Goal: Task Accomplishment & Management: Use online tool/utility

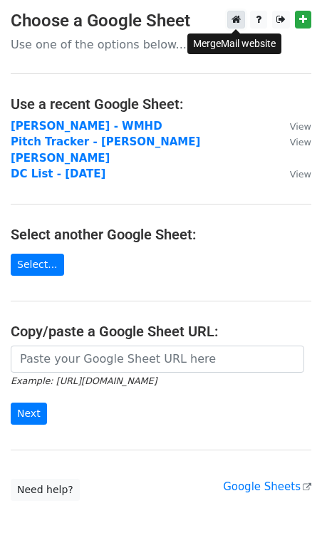
click at [236, 21] on icon at bounding box center [235, 19] width 9 height 10
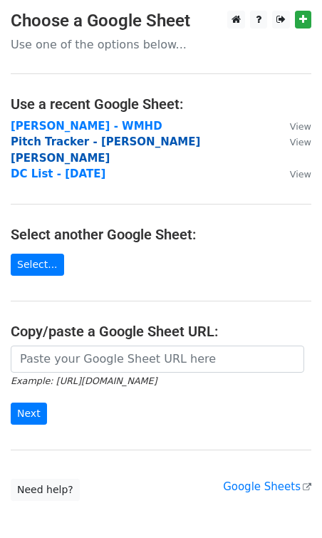
click at [93, 145] on strong "Pitch Tracker - Jordan G. Welch" at bounding box center [105, 149] width 189 height 29
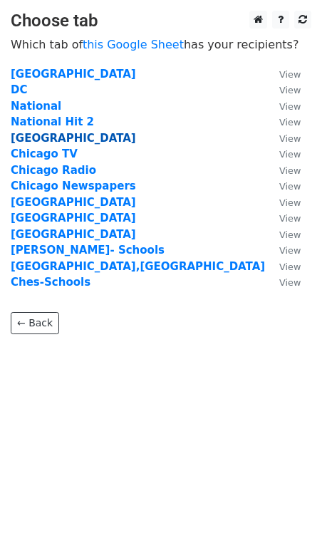
click at [30, 142] on strong "Detroit" at bounding box center [73, 138] width 125 height 13
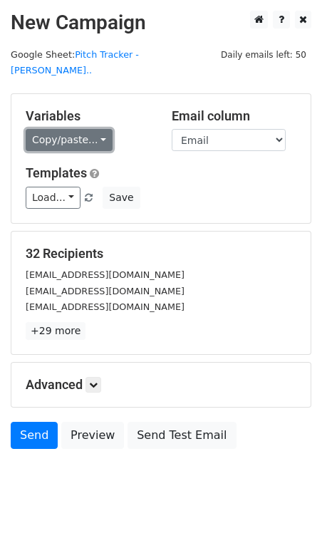
click at [75, 129] on link "Copy/paste..." at bounding box center [69, 140] width 87 height 22
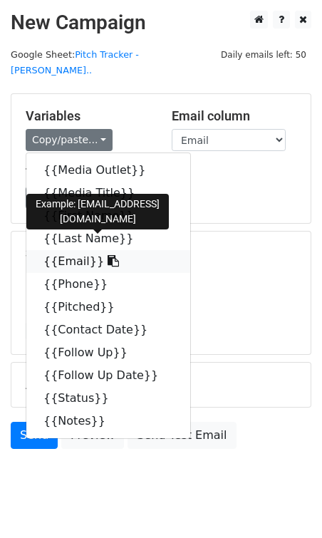
click at [68, 250] on link "{{Email}}" at bounding box center [108, 261] width 164 height 23
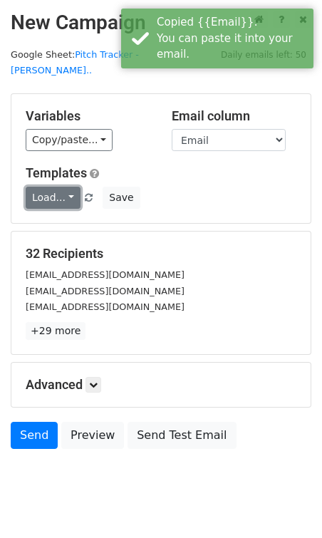
click at [50, 187] on link "Load..." at bounding box center [53, 198] width 55 height 22
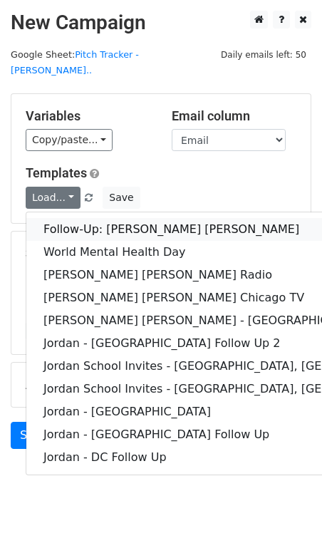
click at [65, 218] on link "Follow-Up: [PERSON_NAME] [PERSON_NAME]" at bounding box center [232, 229] width 412 height 23
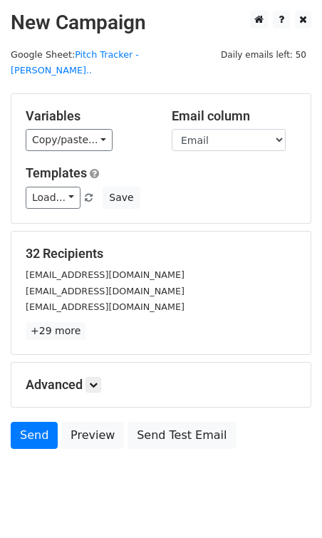
scroll to position [16, 0]
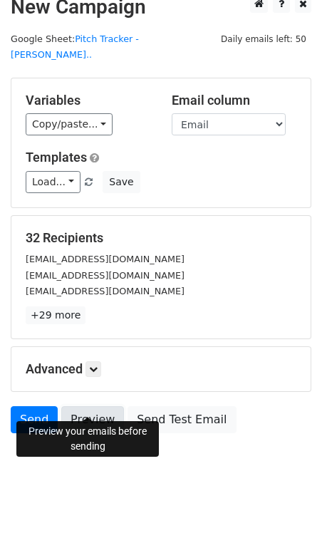
click at [101, 406] on link "Preview" at bounding box center [92, 419] width 63 height 27
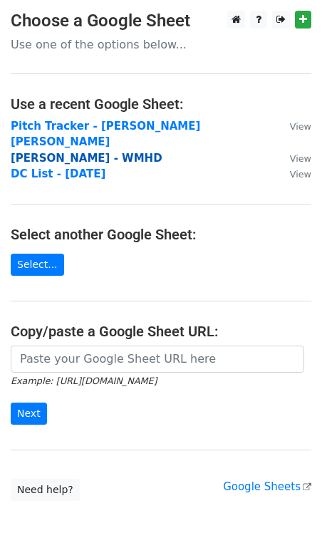
click at [56, 152] on strong "[PERSON_NAME] - WMHD" at bounding box center [87, 158] width 152 height 13
click at [46, 152] on strong "[PERSON_NAME] - WMHD" at bounding box center [87, 158] width 152 height 13
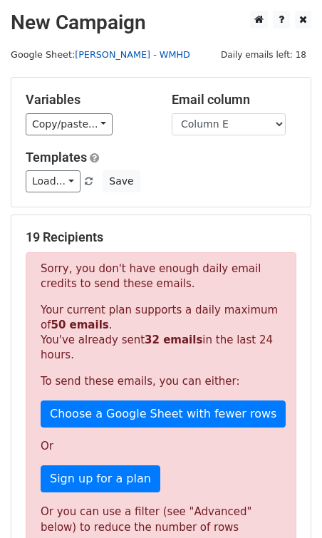
click at [100, 54] on link "[PERSON_NAME] - WMHD" at bounding box center [132, 54] width 115 height 11
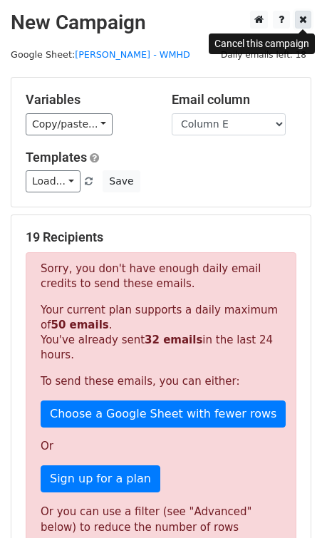
click at [302, 23] on icon at bounding box center [303, 19] width 8 height 10
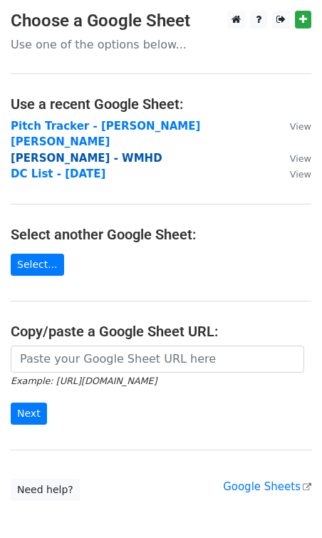
click at [93, 152] on strong "[PERSON_NAME] - WMHD" at bounding box center [87, 158] width 152 height 13
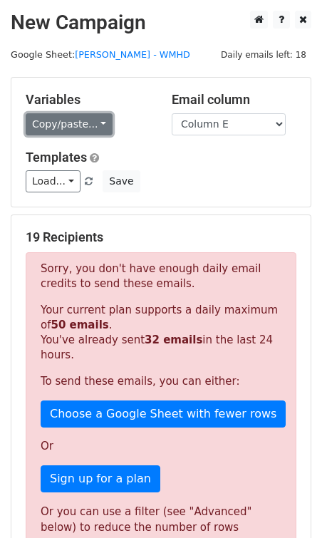
click at [64, 126] on link "Copy/paste..." at bounding box center [69, 124] width 87 height 22
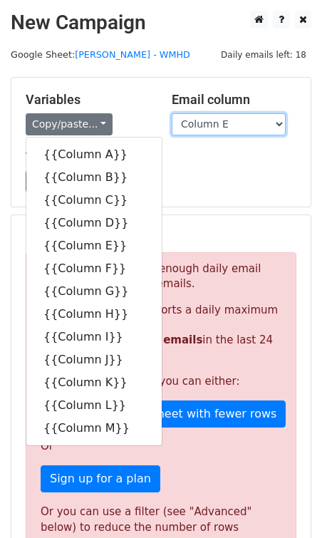
click at [194, 122] on select "Column A Column B Column C Column D Column E Column F Column G Column H Column …" at bounding box center [229, 124] width 114 height 22
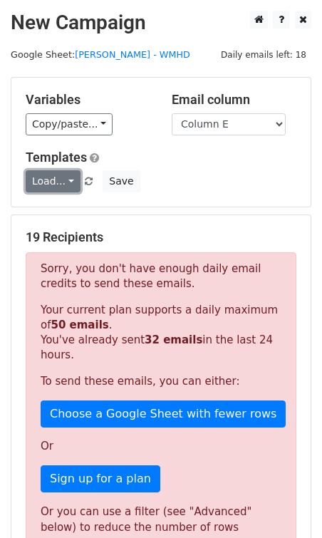
click at [54, 184] on link "Load..." at bounding box center [53, 181] width 55 height 22
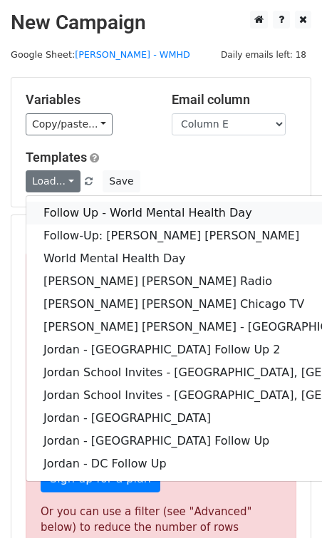
click at [75, 214] on link "Follow Up - World Mental Health Day" at bounding box center [232, 212] width 412 height 23
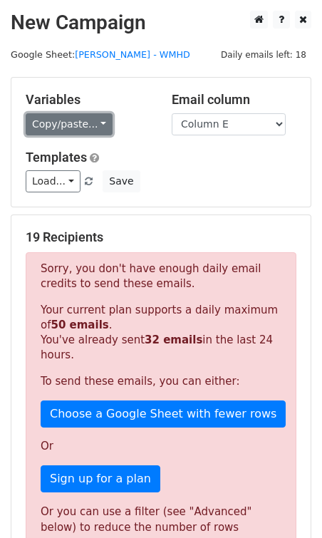
click at [68, 127] on link "Copy/paste..." at bounding box center [69, 124] width 87 height 22
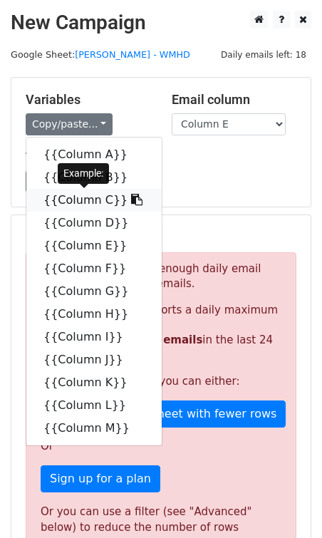
click at [131, 201] on icon at bounding box center [136, 199] width 11 height 11
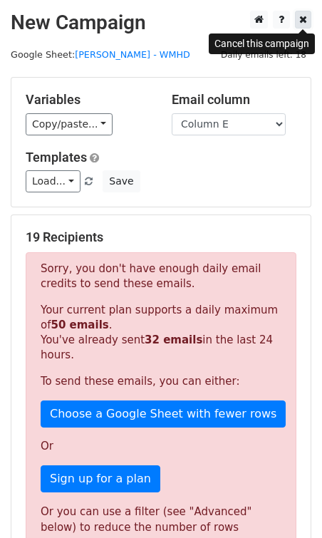
click at [299, 21] on icon at bounding box center [303, 19] width 8 height 10
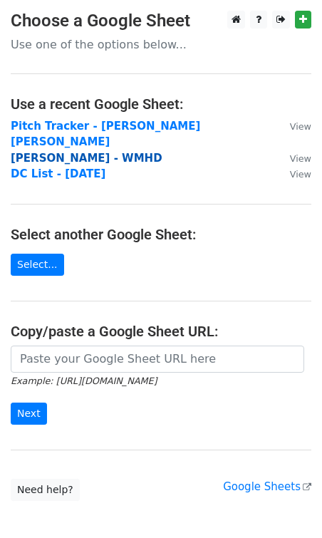
click at [44, 152] on strong "[PERSON_NAME] - WMHD" at bounding box center [87, 158] width 152 height 13
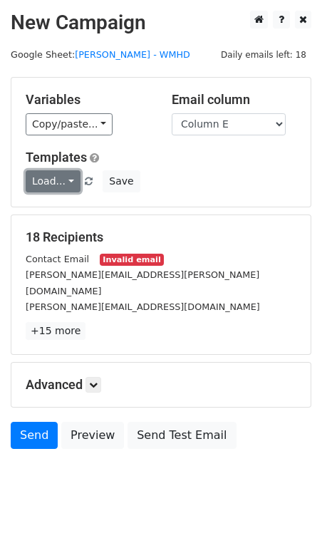
click at [48, 179] on link "Load..." at bounding box center [53, 181] width 55 height 22
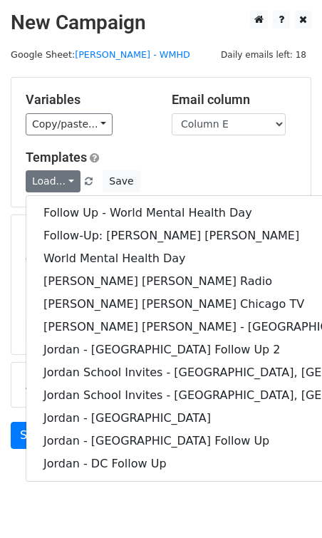
click at [179, 170] on div "Load... Follow Up - World Mental Health Day Follow-Up: [PERSON_NAME] [PERSON_NA…" at bounding box center [161, 181] width 292 height 22
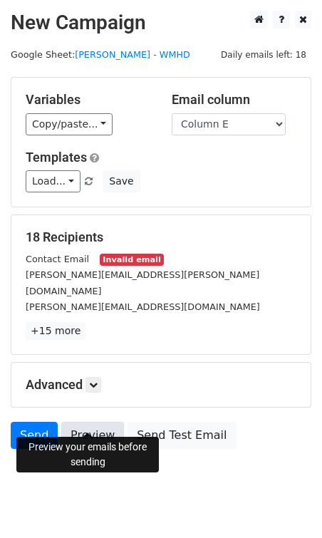
click at [90, 421] on link "Preview" at bounding box center [92, 434] width 63 height 27
click at [102, 421] on link "Preview" at bounding box center [92, 434] width 63 height 27
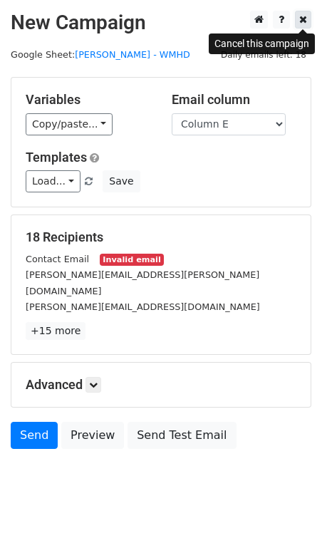
click at [304, 20] on icon at bounding box center [303, 19] width 8 height 10
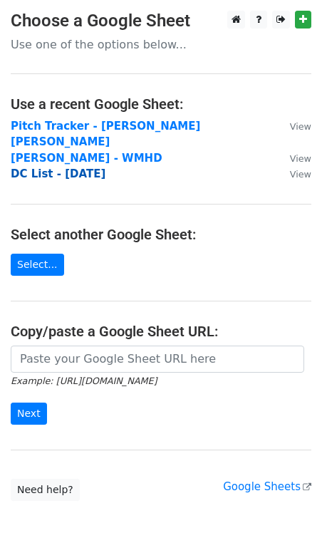
click at [97, 167] on strong "DC List - [DATE]" at bounding box center [58, 173] width 95 height 13
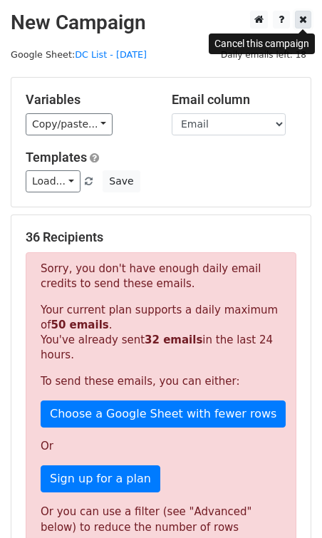
click at [300, 22] on icon at bounding box center [303, 19] width 8 height 10
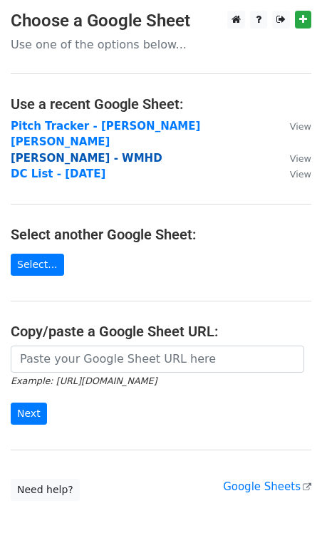
click at [32, 152] on strong "Kevin Shird - WMHD" at bounding box center [87, 158] width 152 height 13
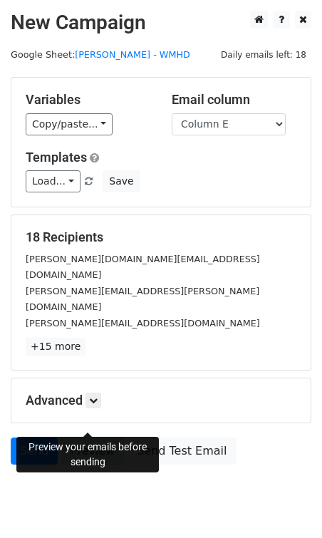
click at [92, 437] on link "Preview" at bounding box center [92, 450] width 63 height 27
